Goal: Task Accomplishment & Management: Manage account settings

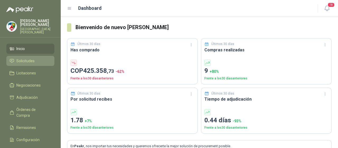
click at [40, 60] on li "Solicitudes" at bounding box center [31, 61] width 42 height 6
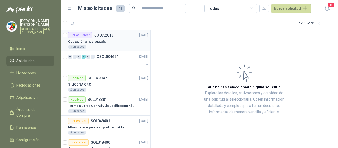
click at [104, 46] on div "3 Unidades" at bounding box center [108, 47] width 80 height 4
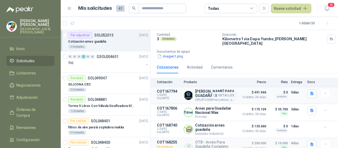
scroll to position [37, 0]
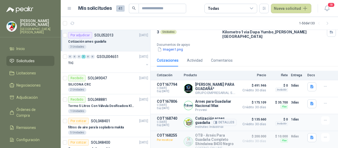
click at [222, 116] on div "Detalles" at bounding box center [224, 122] width 25 height 12
click at [224, 119] on button "Detalles" at bounding box center [224, 122] width 25 height 7
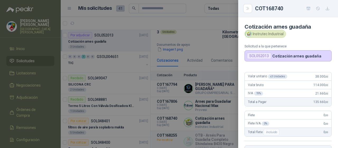
click at [212, 22] on div at bounding box center [169, 74] width 338 height 148
